Goal: Information Seeking & Learning: Compare options

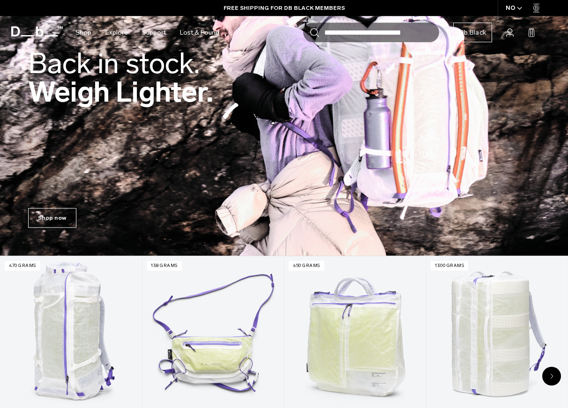
scroll to position [191, 0]
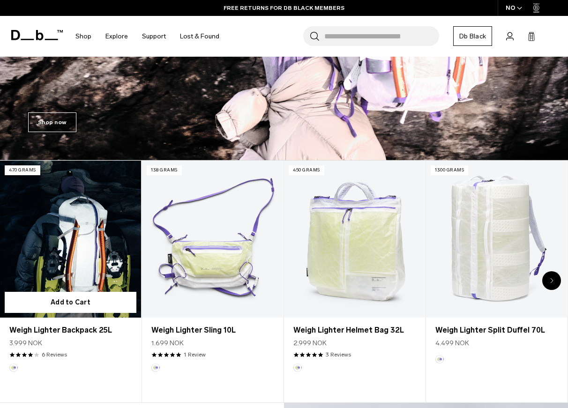
click at [79, 231] on link "Weigh Lighter Backpack 25L" at bounding box center [70, 239] width 141 height 156
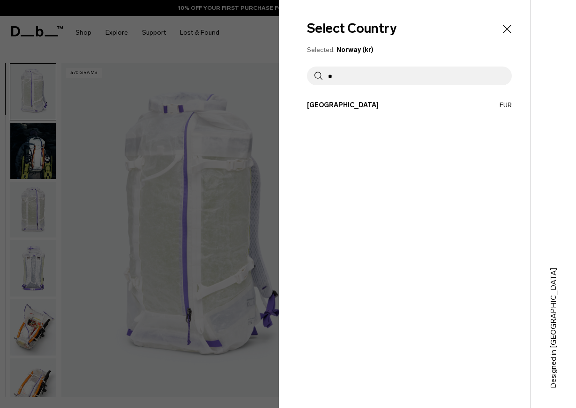
type input "**"
click at [329, 104] on button "France EUR" at bounding box center [409, 105] width 205 height 10
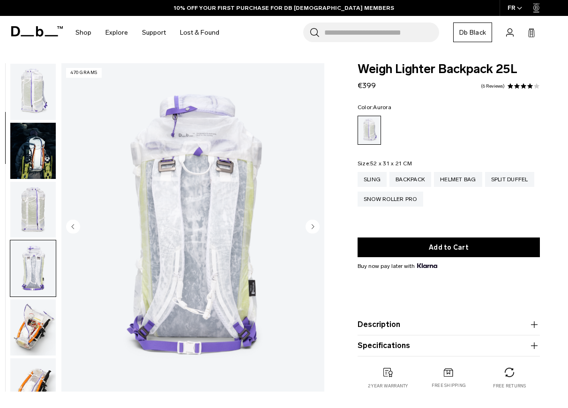
click at [312, 228] on icon "Next slide" at bounding box center [312, 226] width 2 height 4
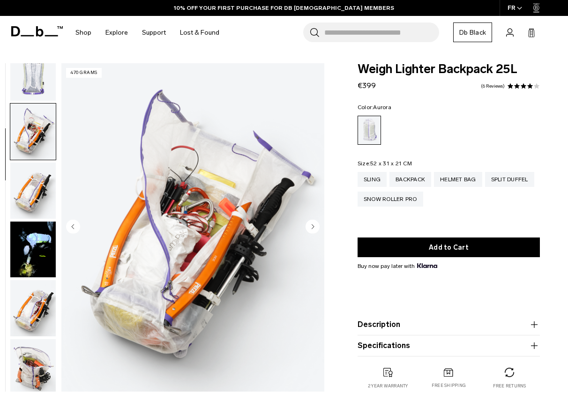
scroll to position [196, 0]
click at [312, 228] on icon "Next slide" at bounding box center [312, 226] width 2 height 4
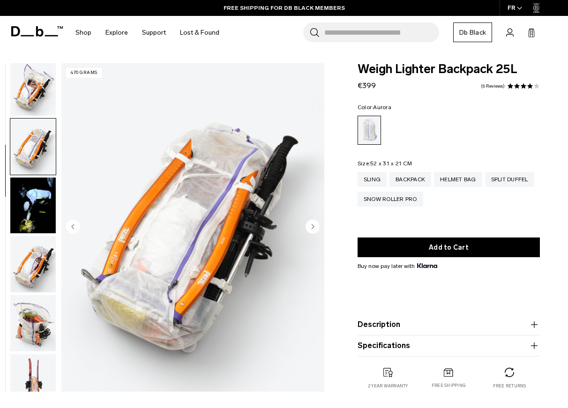
scroll to position [245, 0]
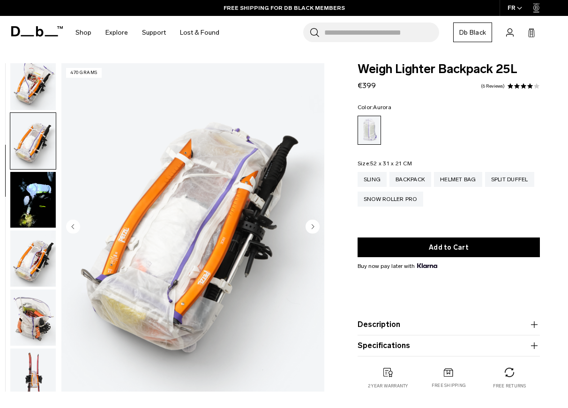
click at [312, 228] on icon "Next slide" at bounding box center [312, 226] width 2 height 4
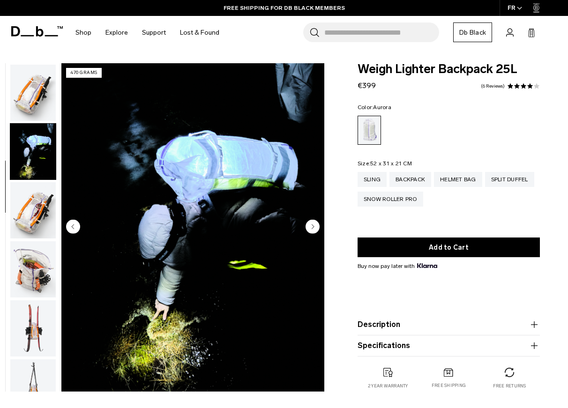
scroll to position [295, 0]
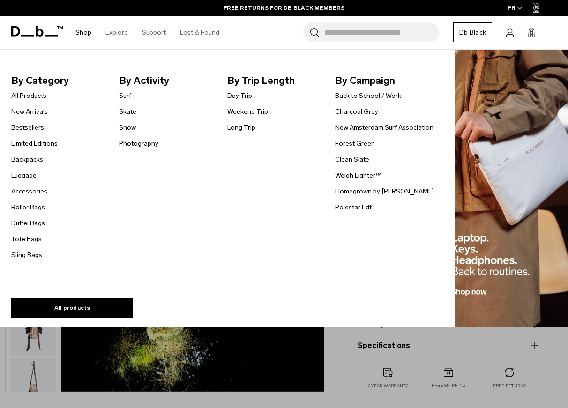
click at [29, 237] on link "Tote Bags" at bounding box center [26, 239] width 30 height 10
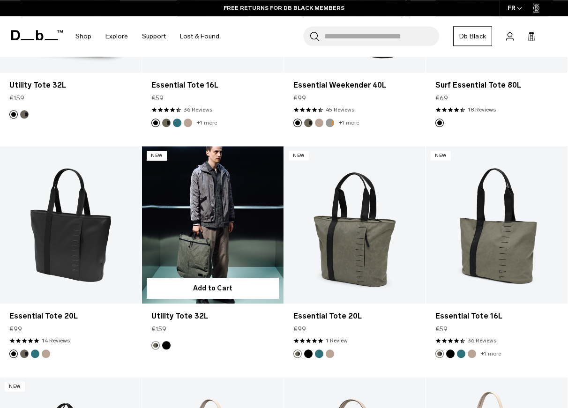
scroll to position [430, 0]
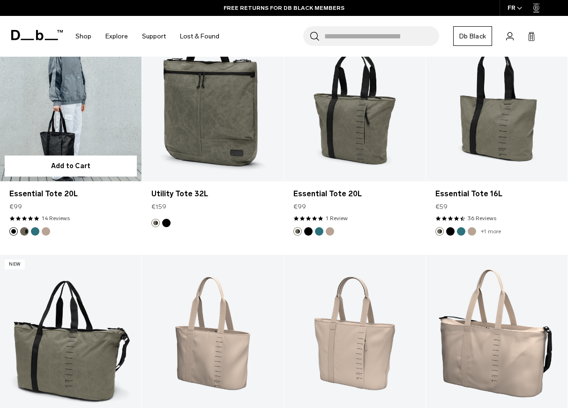
click at [84, 122] on link "Essential Tote 20L" at bounding box center [70, 102] width 141 height 157
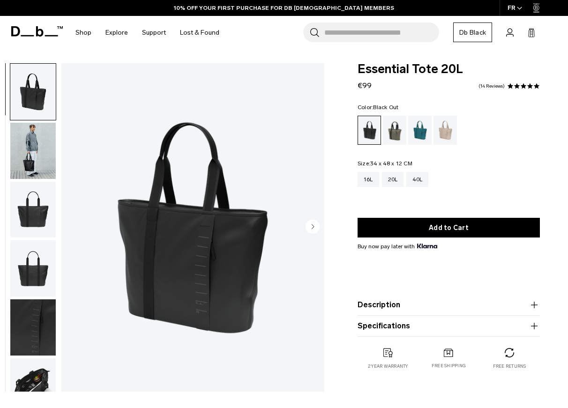
click at [311, 226] on circle "Next slide" at bounding box center [312, 226] width 14 height 14
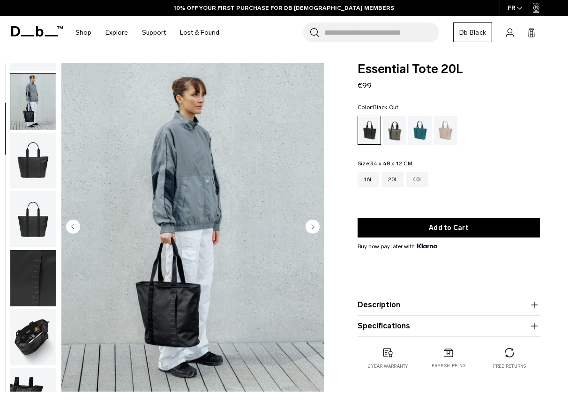
click at [311, 226] on circle "Next slide" at bounding box center [312, 226] width 14 height 14
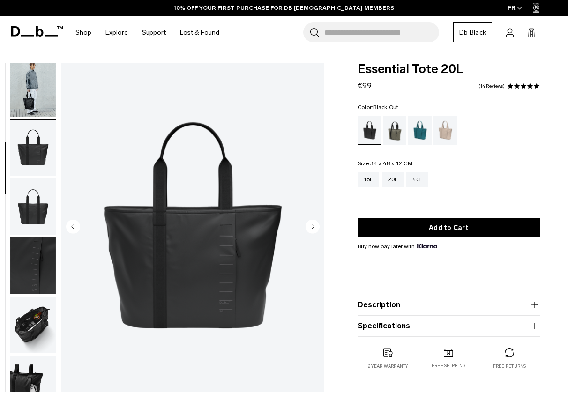
click at [311, 226] on circle "Next slide" at bounding box center [312, 226] width 14 height 14
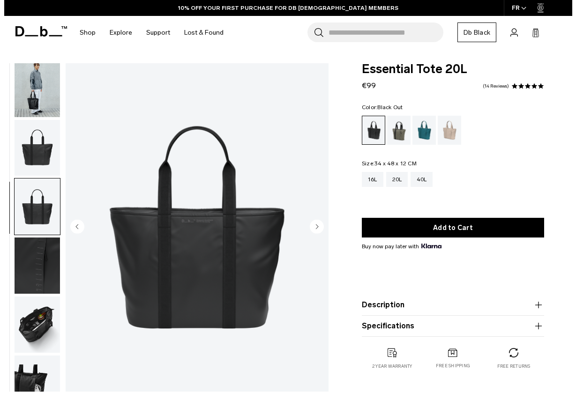
scroll to position [62, 0]
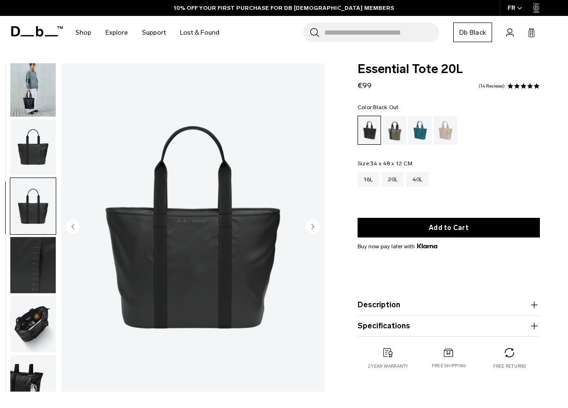
click at [311, 226] on circle "Next slide" at bounding box center [312, 226] width 14 height 14
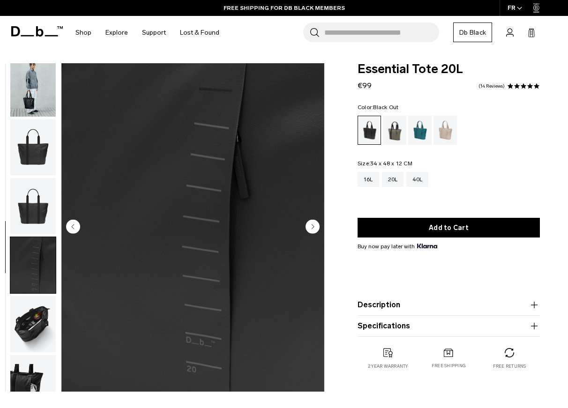
click at [311, 226] on circle "Next slide" at bounding box center [312, 226] width 14 height 14
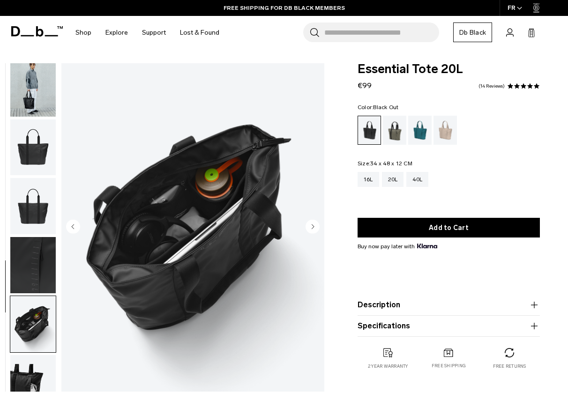
click at [311, 226] on circle "Next slide" at bounding box center [312, 226] width 14 height 14
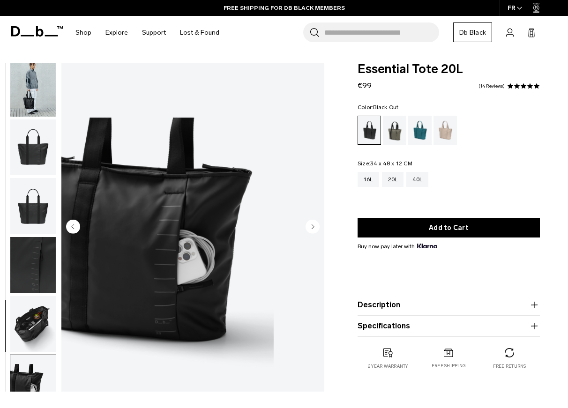
click at [312, 227] on icon "Next slide" at bounding box center [312, 226] width 2 height 4
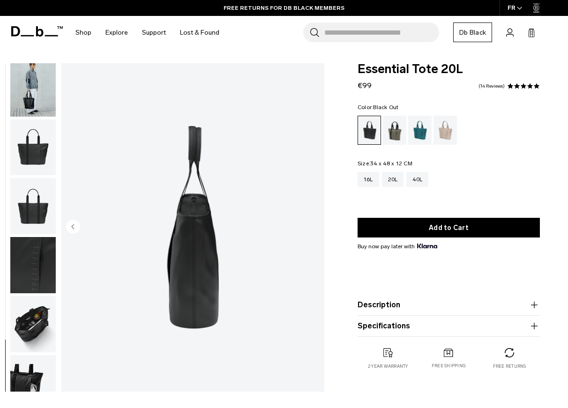
click at [312, 227] on img "8 / 8" at bounding box center [192, 227] width 263 height 328
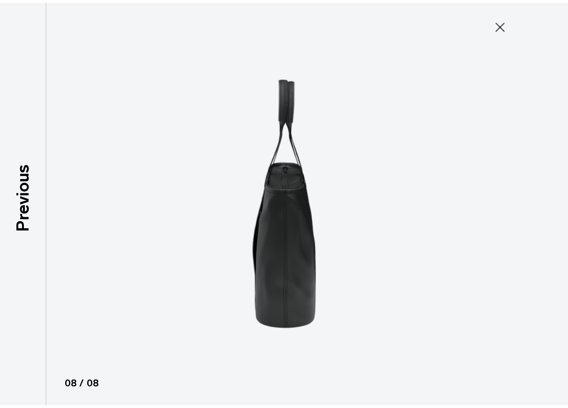
scroll to position [57, 0]
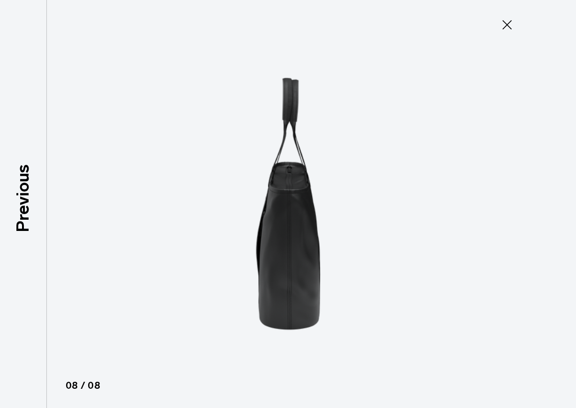
click at [505, 26] on icon at bounding box center [506, 24] width 9 height 9
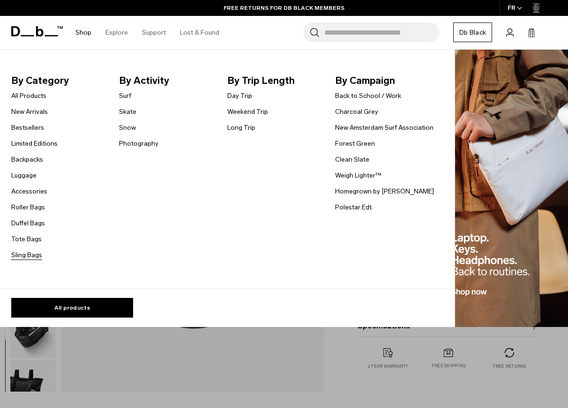
click at [24, 255] on link "Sling Bags" at bounding box center [26, 255] width 31 height 10
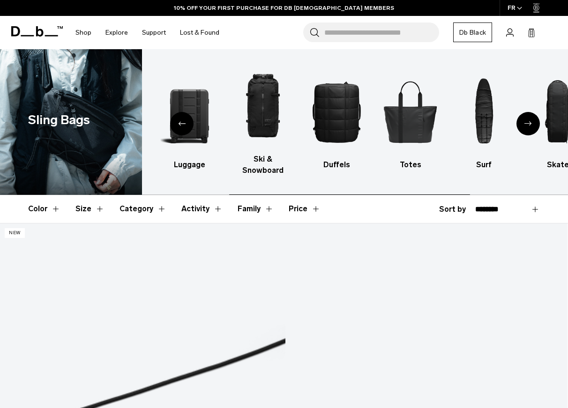
click at [526, 122] on icon "Next slide" at bounding box center [527, 123] width 7 height 4
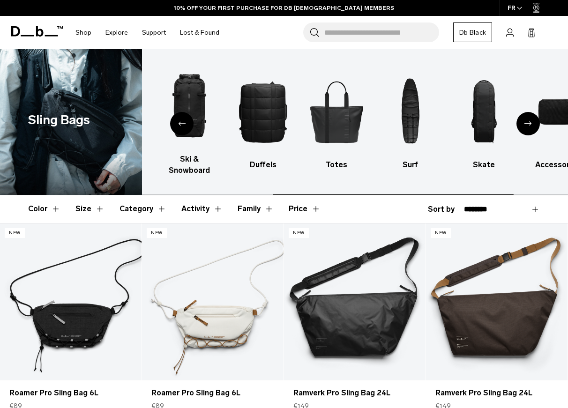
click at [527, 122] on icon "Next slide" at bounding box center [527, 123] width 7 height 4
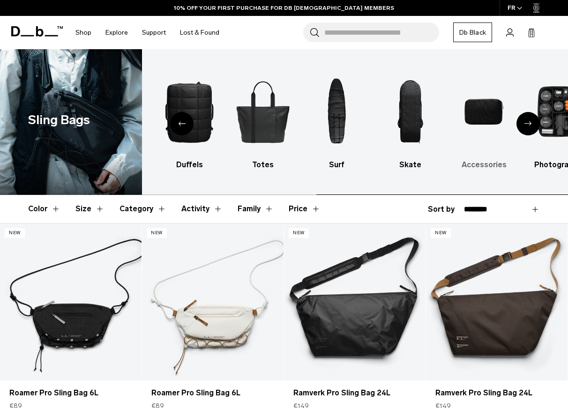
click at [483, 115] on img "9 / 10" at bounding box center [483, 112] width 57 height 86
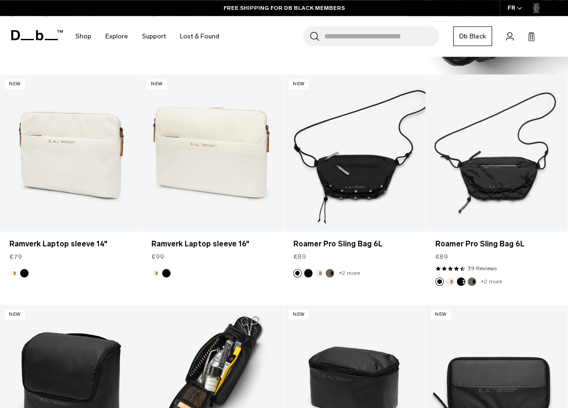
scroll to position [834, 0]
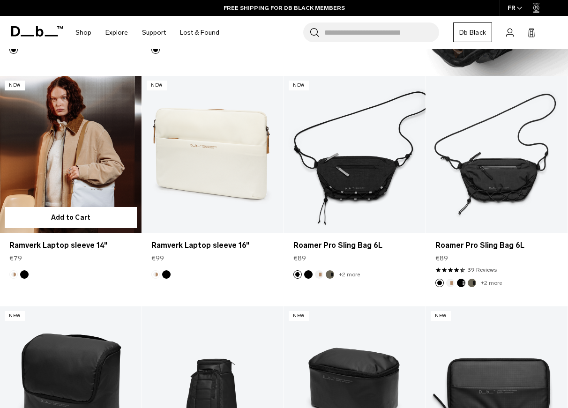
click at [82, 187] on link "Ramverk Laptop sleeve 14" at bounding box center [70, 154] width 141 height 157
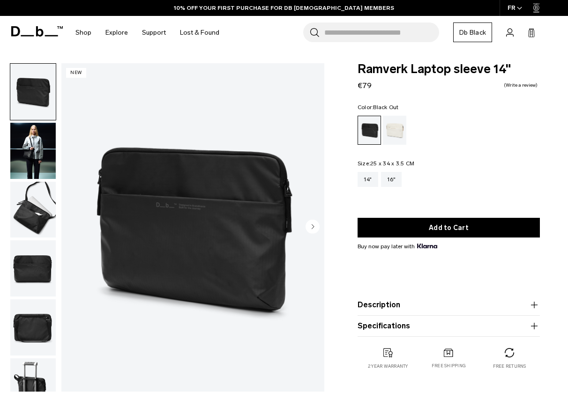
click at [316, 225] on circle "Next slide" at bounding box center [312, 226] width 14 height 14
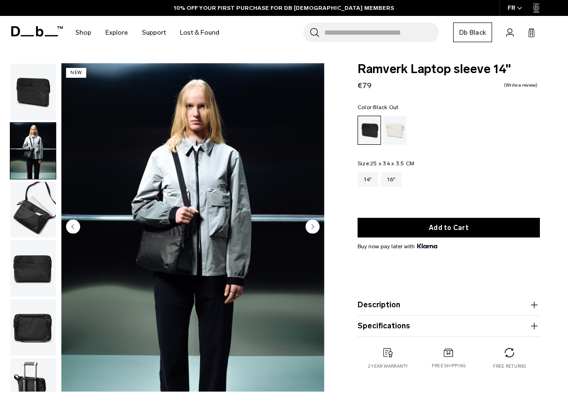
click at [316, 225] on circle "Next slide" at bounding box center [312, 226] width 14 height 14
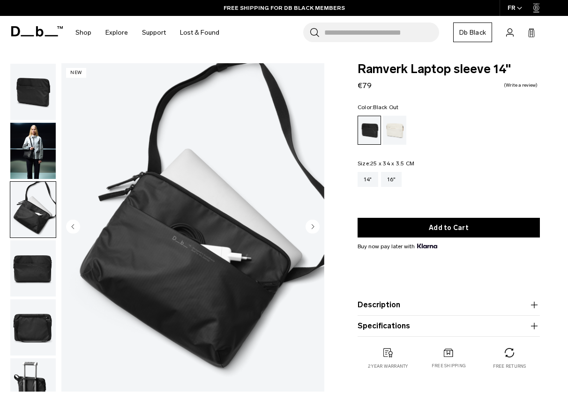
click at [317, 229] on circle "Next slide" at bounding box center [312, 226] width 14 height 14
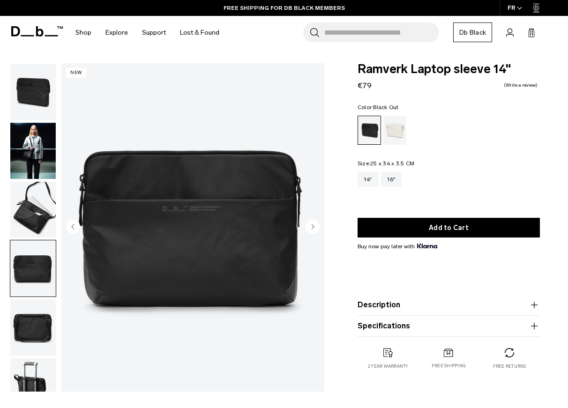
click at [317, 229] on circle "Next slide" at bounding box center [312, 226] width 14 height 14
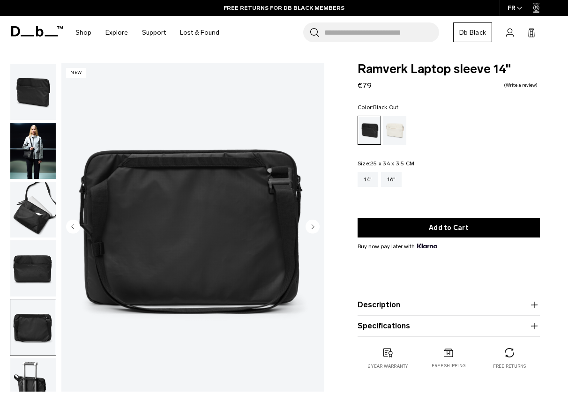
click at [317, 229] on circle "Next slide" at bounding box center [312, 226] width 14 height 14
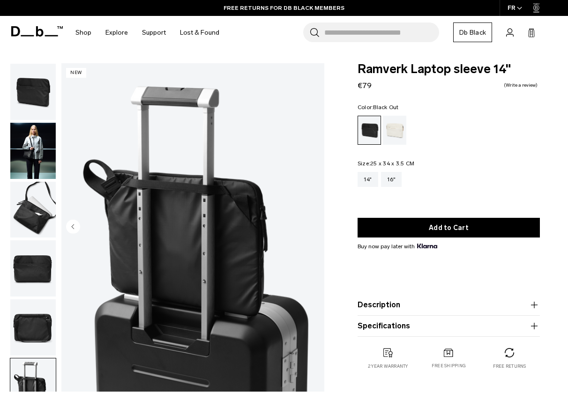
click at [317, 229] on img "6 / 6" at bounding box center [192, 227] width 263 height 328
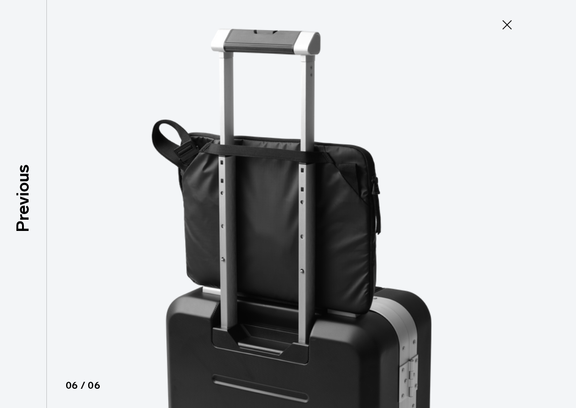
click at [503, 19] on icon at bounding box center [506, 24] width 15 height 15
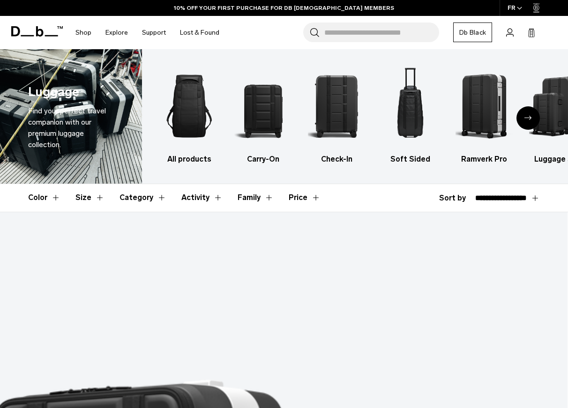
select select "**********"
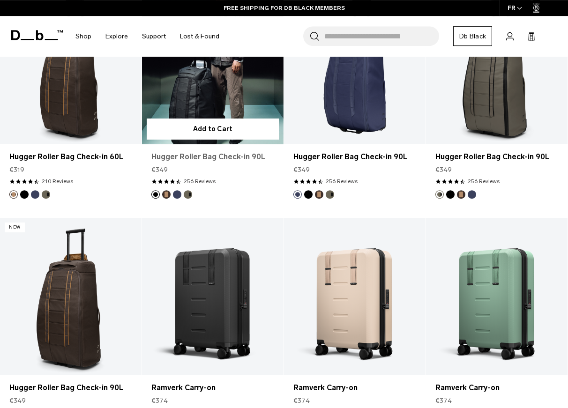
scroll to position [717, 0]
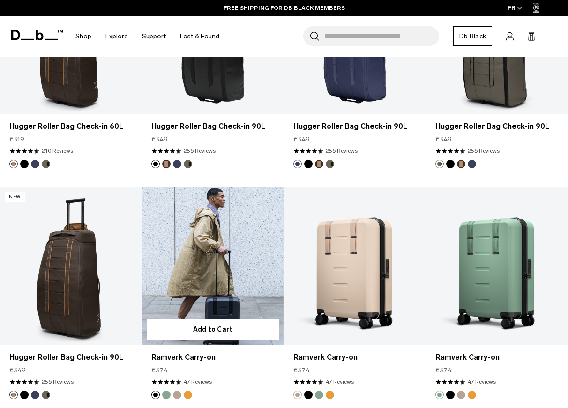
click at [227, 262] on link "Ramverk Carry-on" at bounding box center [212, 265] width 141 height 157
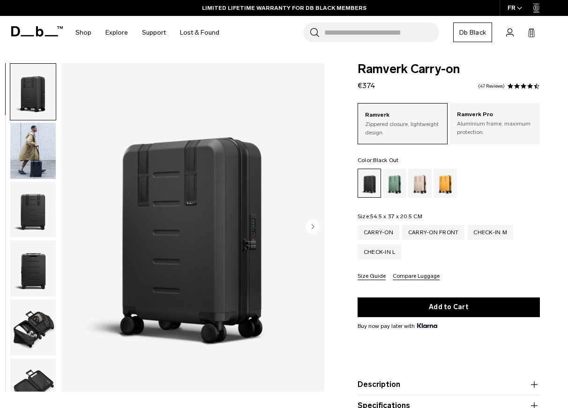
click at [311, 228] on circle "Next slide" at bounding box center [312, 226] width 14 height 14
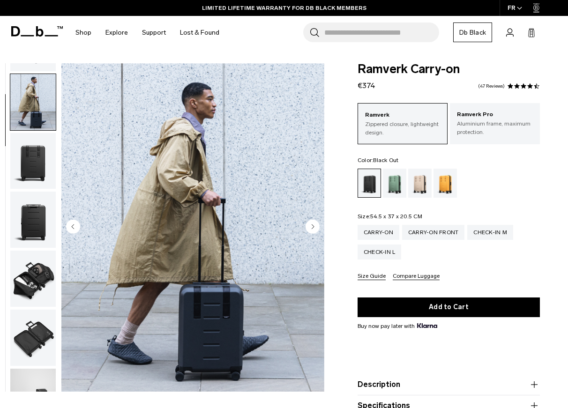
scroll to position [49, 0]
click at [316, 227] on circle "Next slide" at bounding box center [312, 226] width 14 height 14
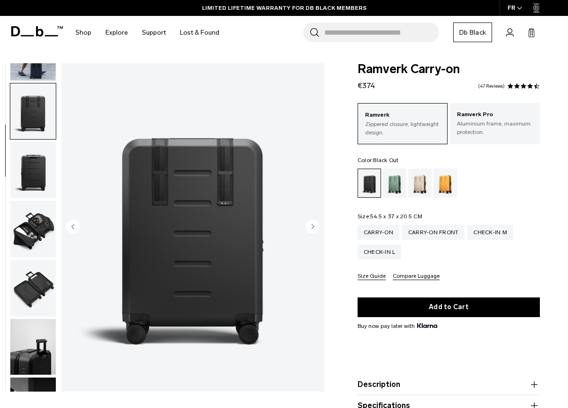
click at [316, 227] on circle "Next slide" at bounding box center [312, 226] width 14 height 14
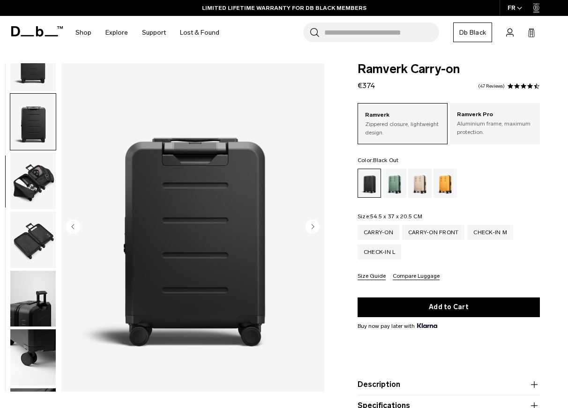
click at [316, 227] on circle "Next slide" at bounding box center [312, 226] width 14 height 14
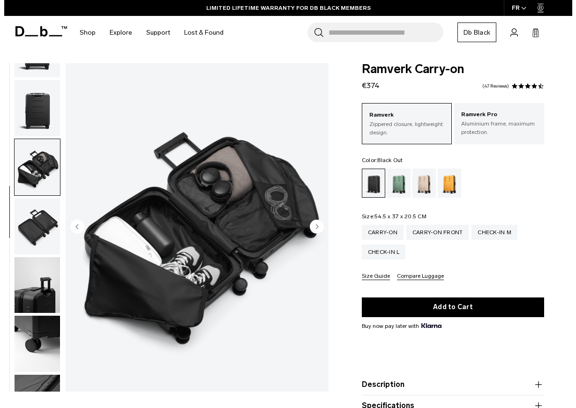
scroll to position [161, 0]
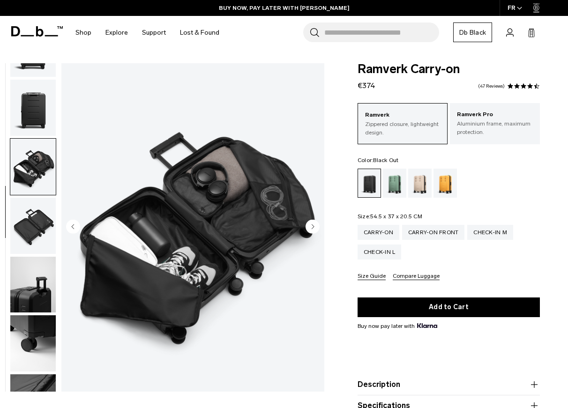
click at [322, 227] on img "5 / 10" at bounding box center [192, 227] width 263 height 328
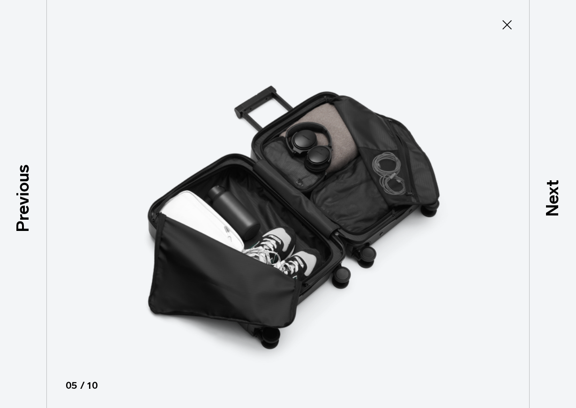
scroll to position [155, 0]
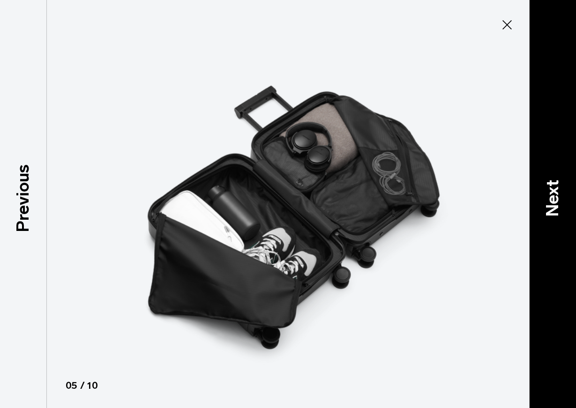
click at [556, 221] on div "Next" at bounding box center [552, 204] width 47 height 408
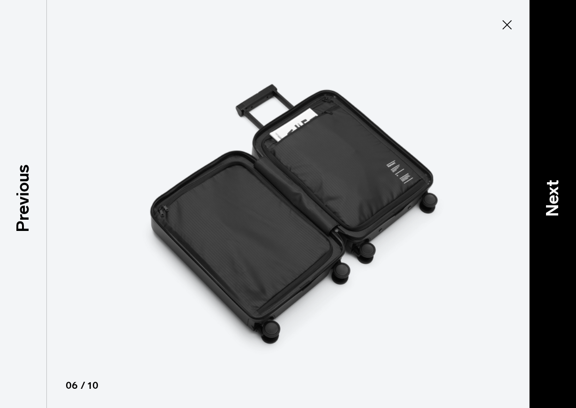
click at [556, 221] on div "Next" at bounding box center [552, 204] width 47 height 408
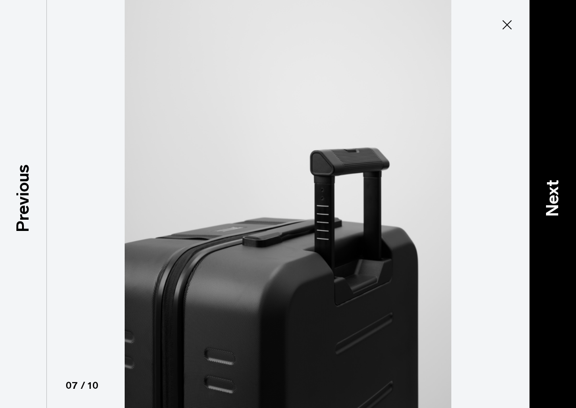
click at [556, 221] on div "Next" at bounding box center [552, 204] width 47 height 408
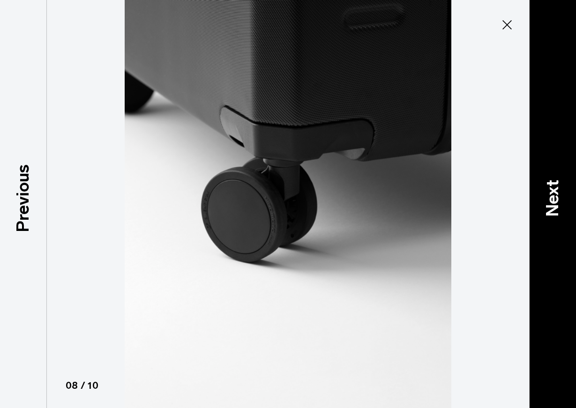
click at [556, 221] on div "Next" at bounding box center [552, 204] width 47 height 408
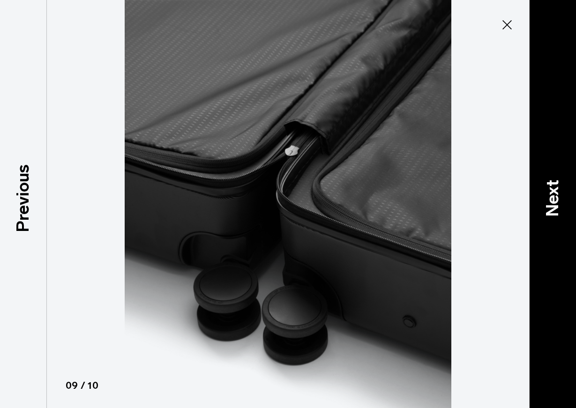
click at [547, 191] on p "Next" at bounding box center [552, 198] width 25 height 37
